Goal: Information Seeking & Learning: Understand process/instructions

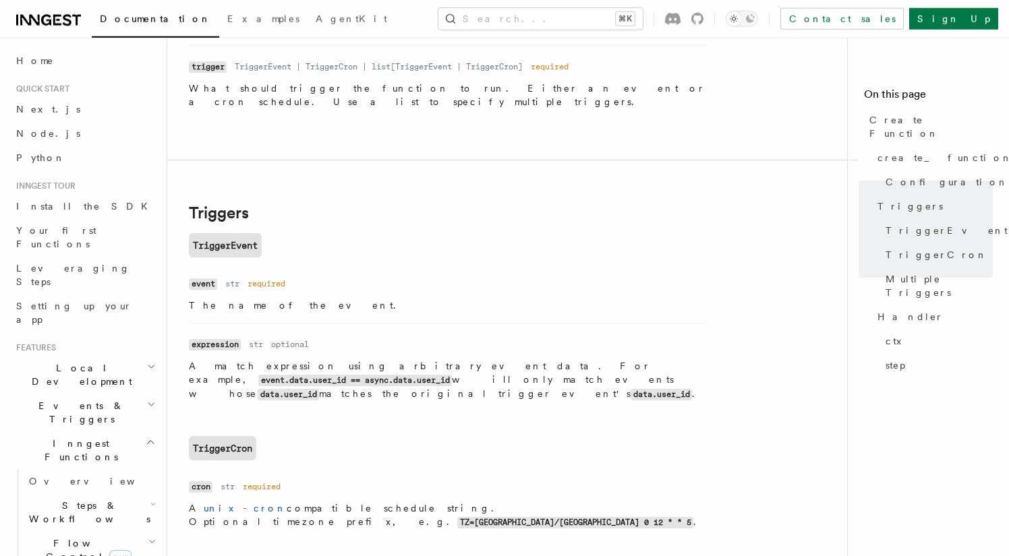
scroll to position [1498, 0]
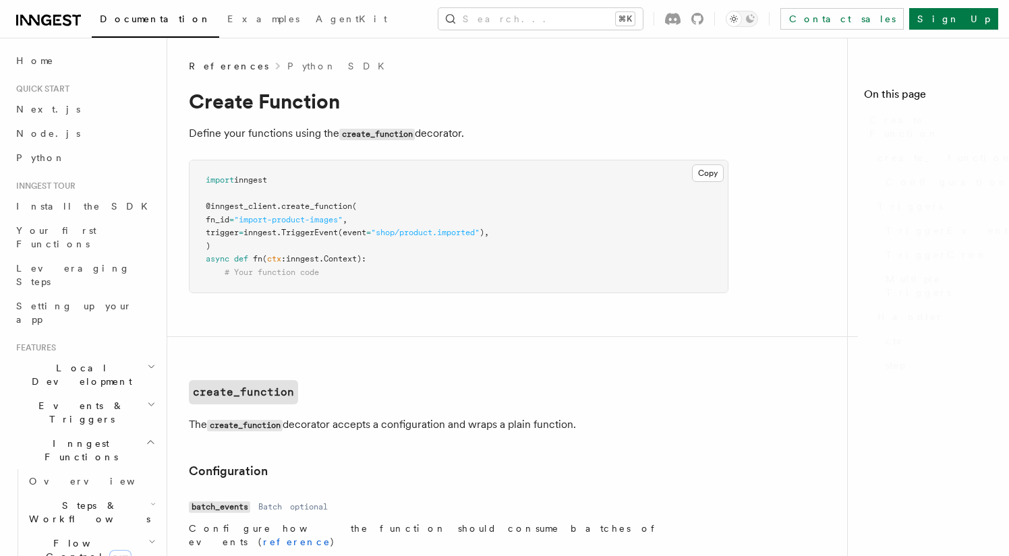
scroll to position [1510, 0]
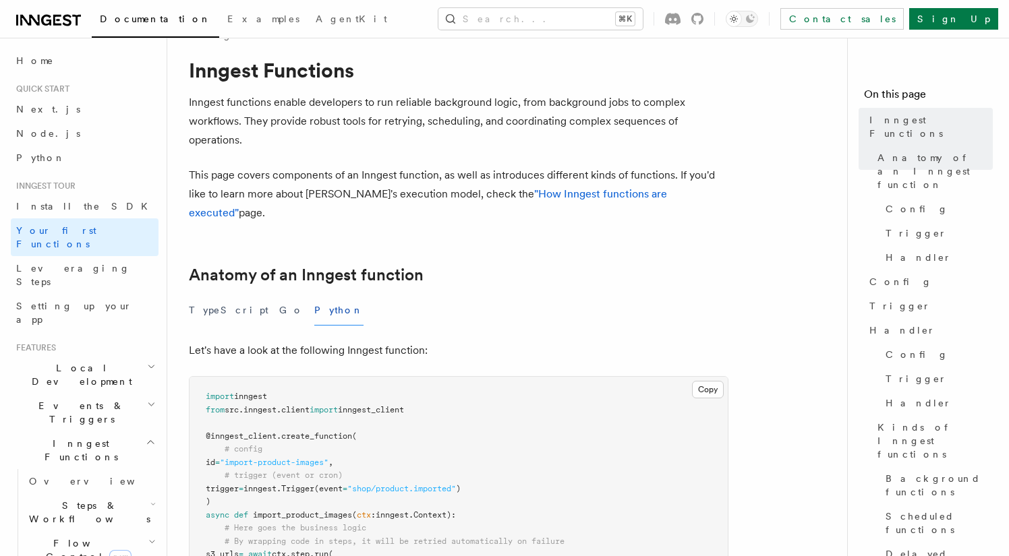
scroll to position [32, 0]
click at [560, 195] on link ""How Inngest functions are executed"" at bounding box center [428, 203] width 478 height 32
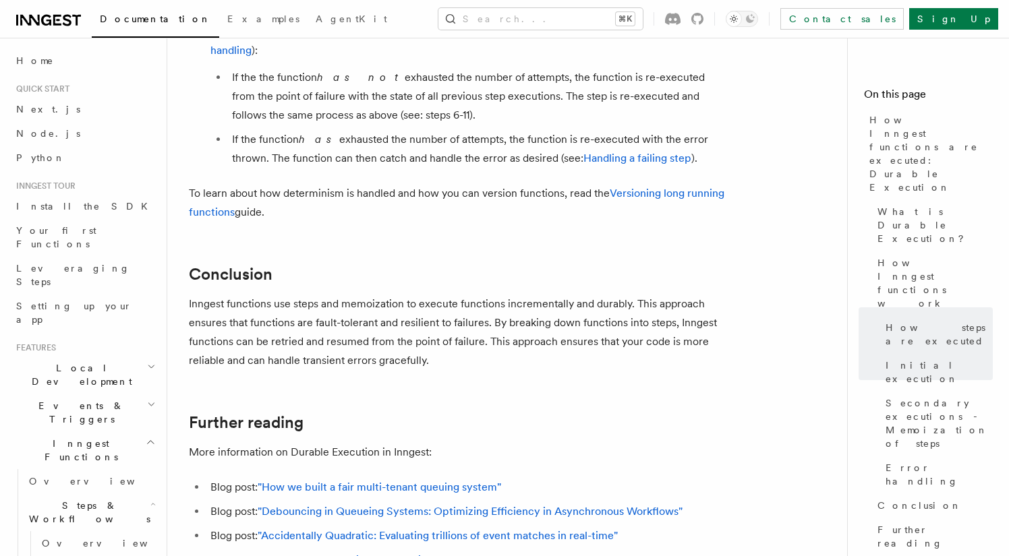
scroll to position [2416, 0]
click at [600, 151] on link "Handling a failing step" at bounding box center [637, 157] width 108 height 13
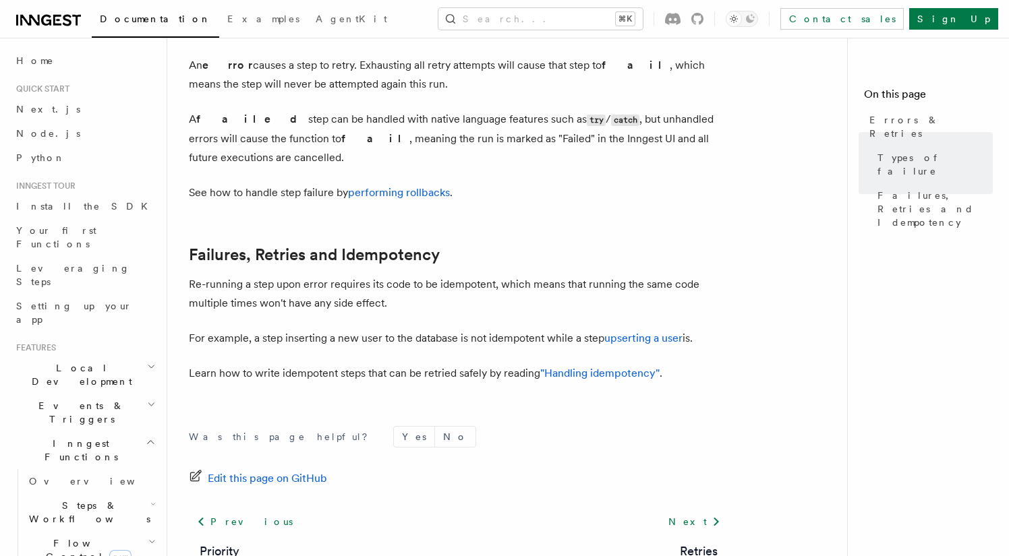
scroll to position [540, 0]
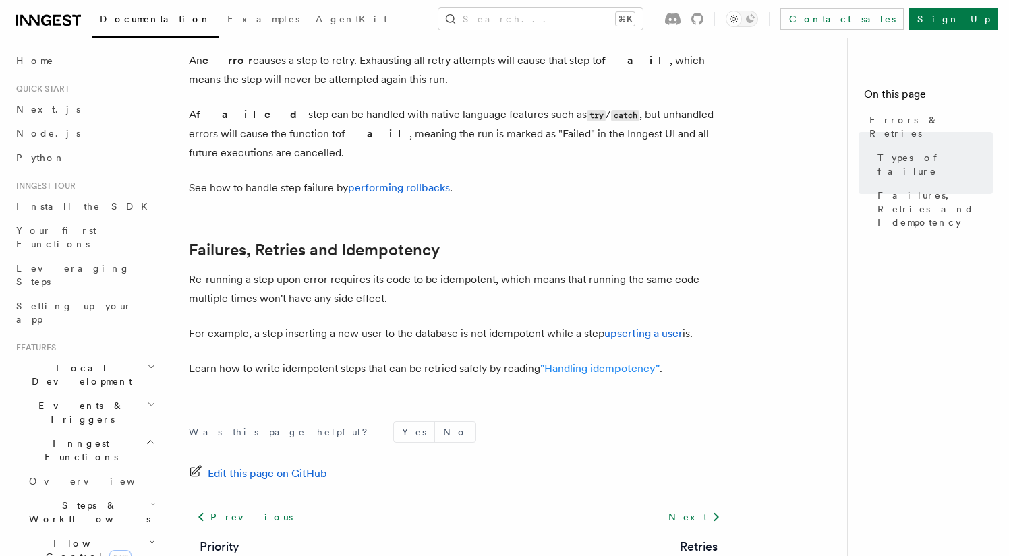
click at [583, 362] on link ""Handling idempotency"" at bounding box center [599, 368] width 119 height 13
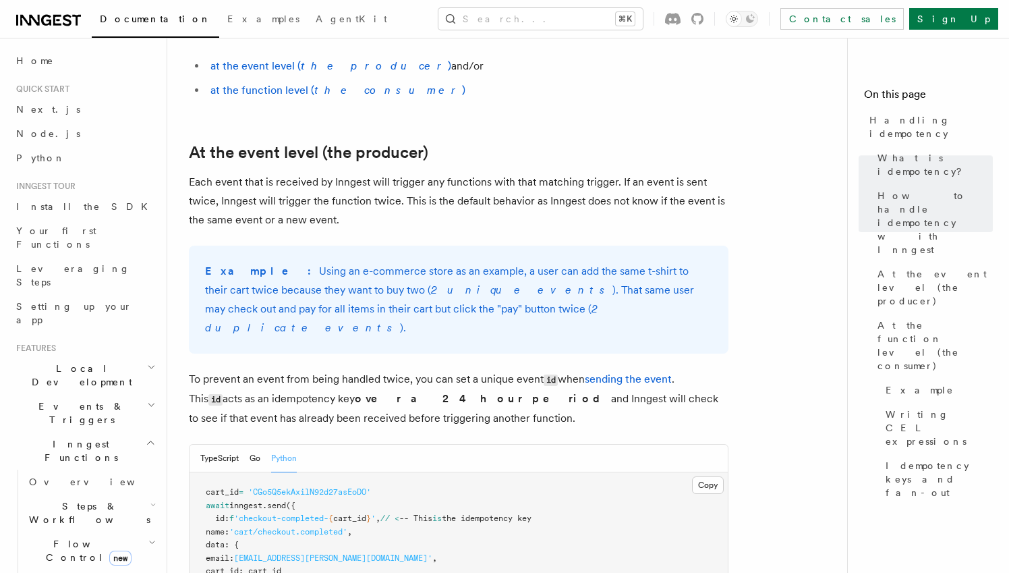
scroll to position [407, 0]
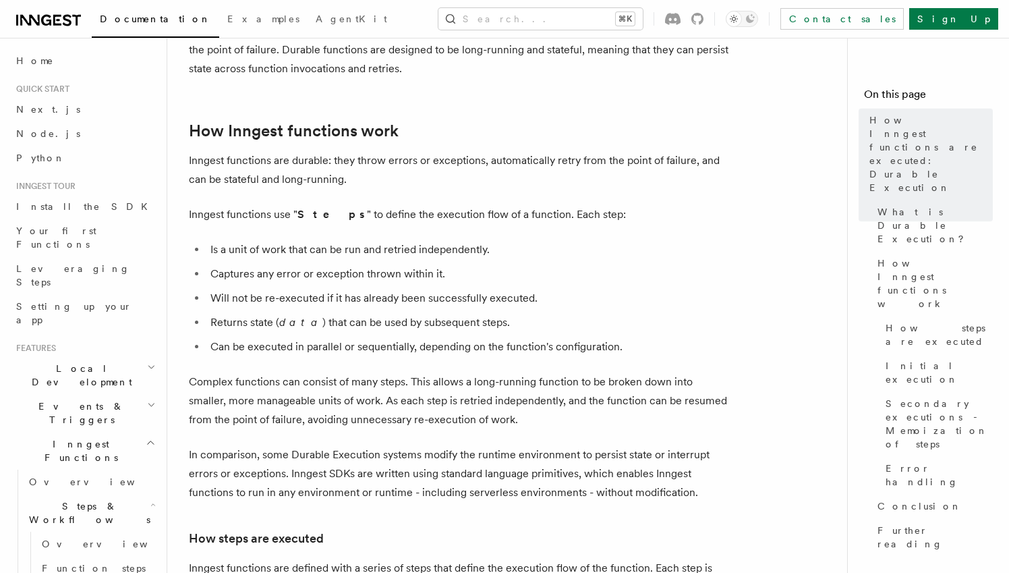
scroll to position [850, 0]
